Goal: Check status: Check status

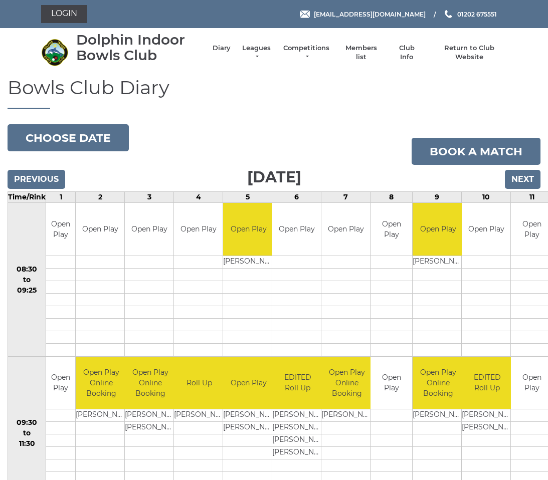
scroll to position [56, 0]
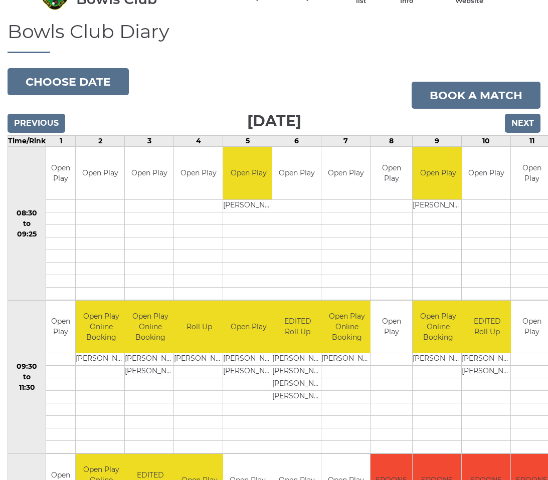
click at [36, 131] on input "Previous" at bounding box center [37, 123] width 58 height 19
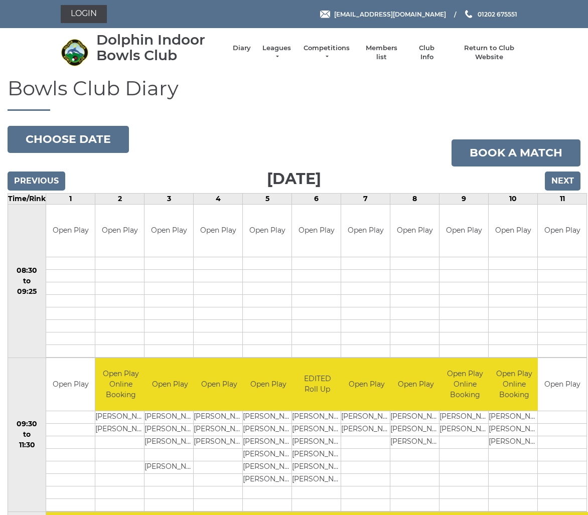
scroll to position [7, 0]
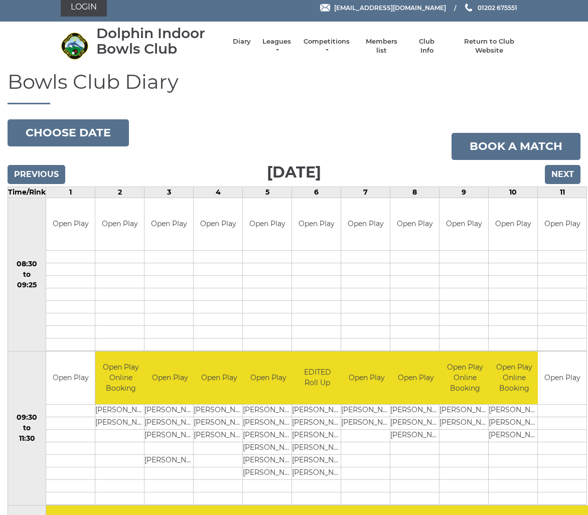
click at [35, 179] on input "Previous" at bounding box center [37, 174] width 58 height 19
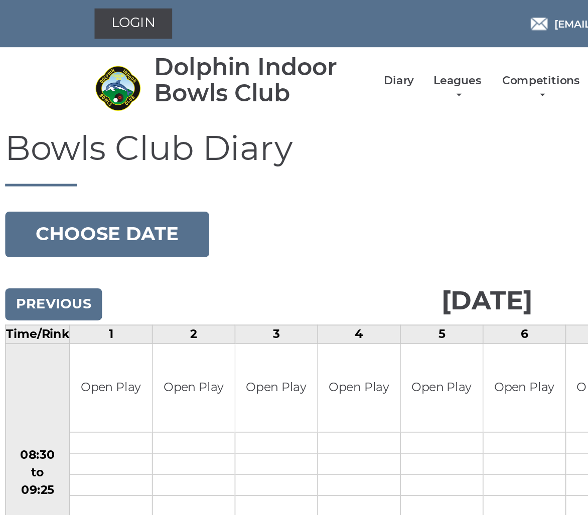
click at [56, 143] on button "Choose date" at bounding box center [68, 139] width 121 height 27
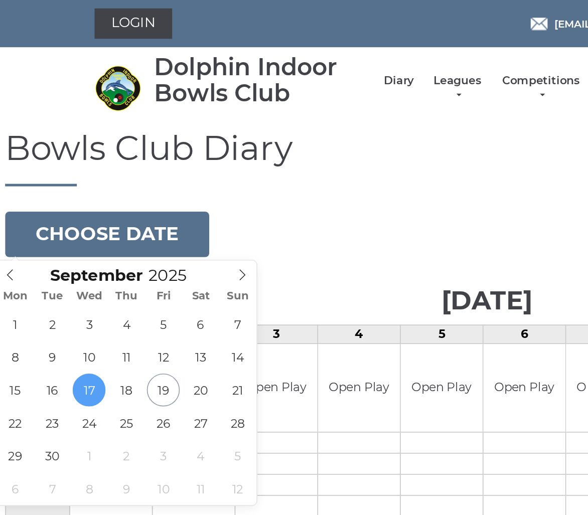
type input "2025-09-20"
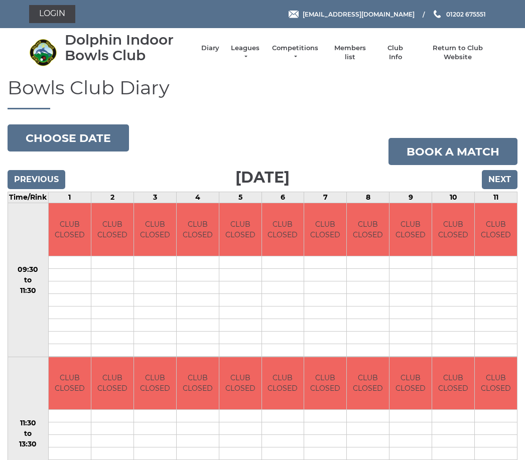
click at [31, 182] on input "Previous" at bounding box center [37, 179] width 58 height 19
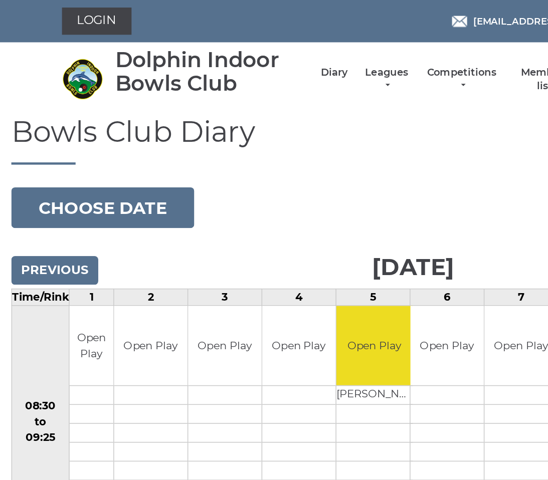
click at [56, 16] on link "Login" at bounding box center [64, 14] width 46 height 18
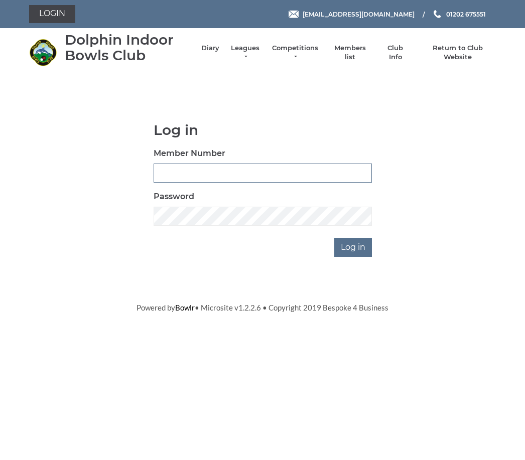
type input "3742"
click at [353, 246] on input "Log in" at bounding box center [353, 247] width 38 height 19
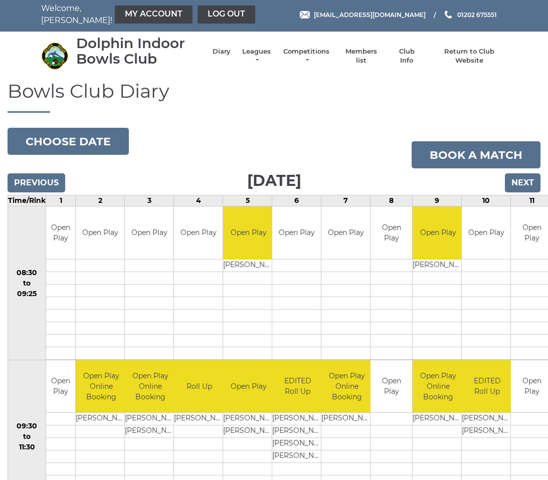
scroll to position [2, 0]
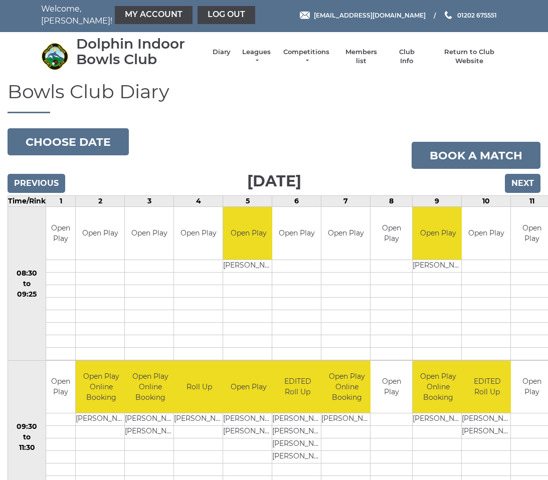
click at [125, 13] on link "My Account" at bounding box center [154, 15] width 78 height 18
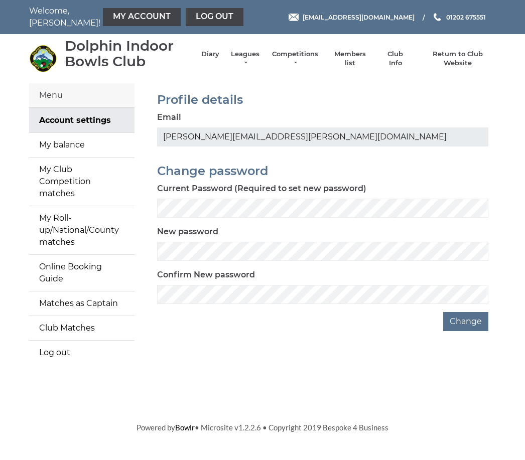
click at [68, 147] on link "My balance" at bounding box center [81, 145] width 105 height 24
